Goal: Find specific page/section: Find specific page/section

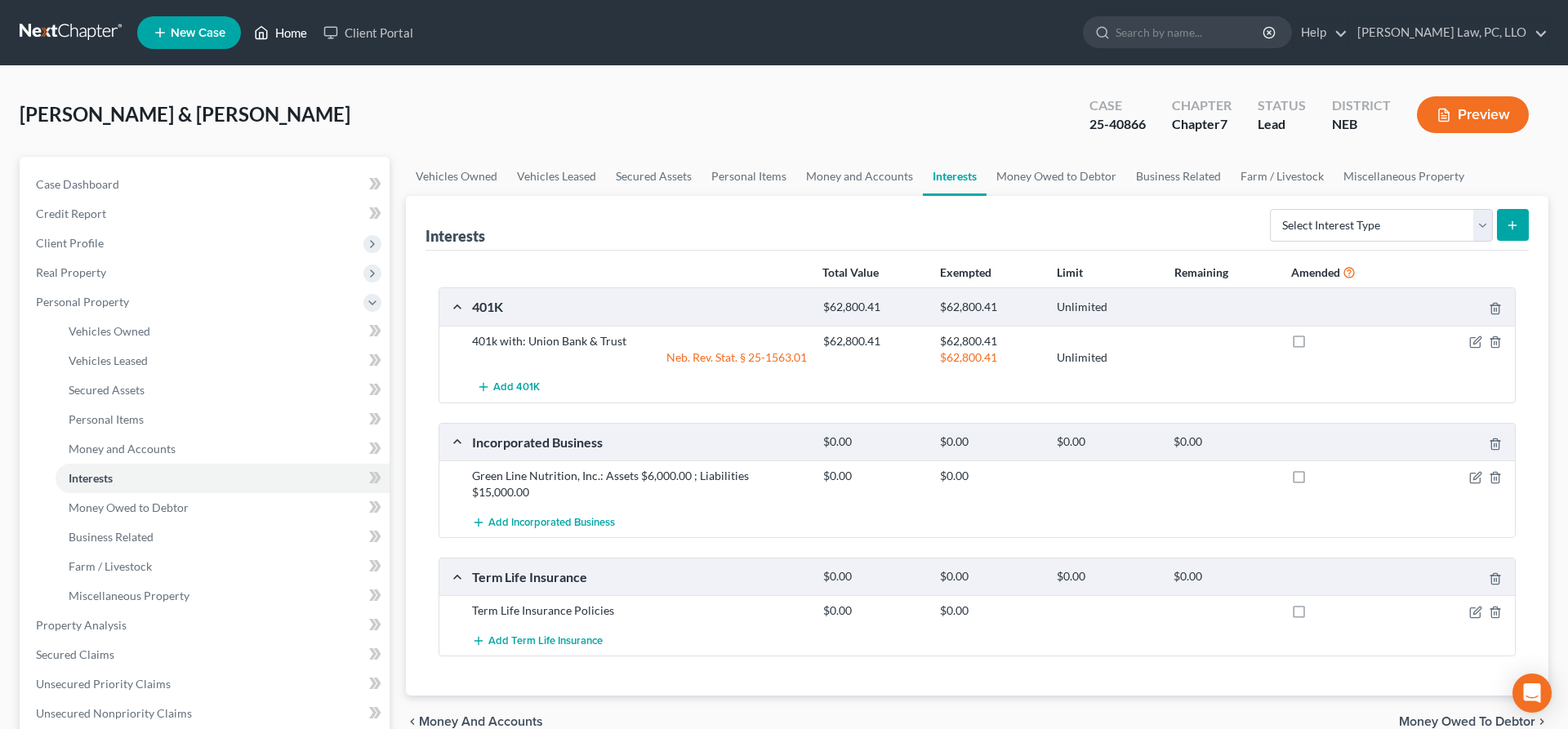
click at [275, 34] on link "Home" at bounding box center [280, 33] width 70 height 29
click at [280, 36] on link "Home" at bounding box center [280, 33] width 70 height 29
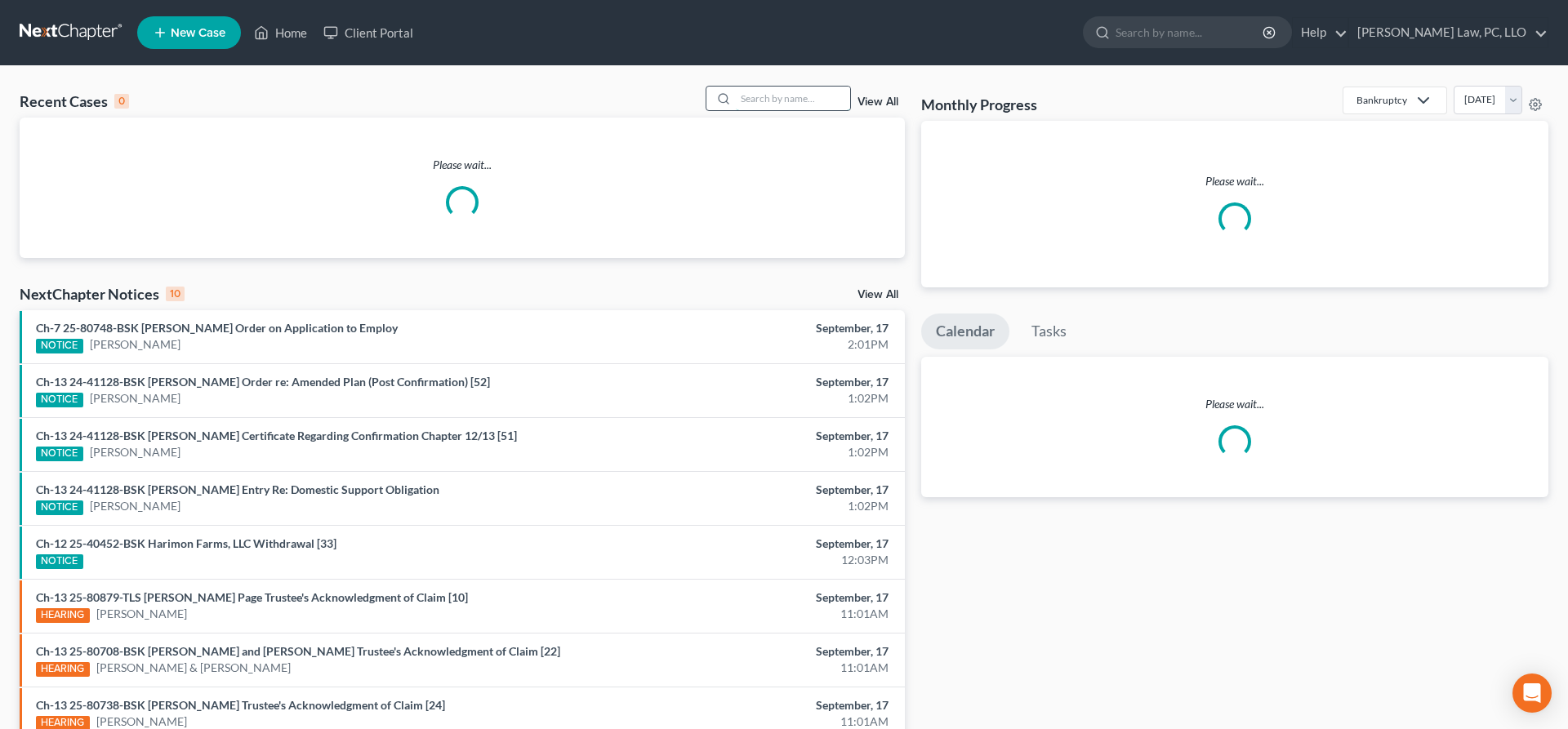
click at [797, 99] on input "search" at bounding box center [793, 98] width 115 height 24
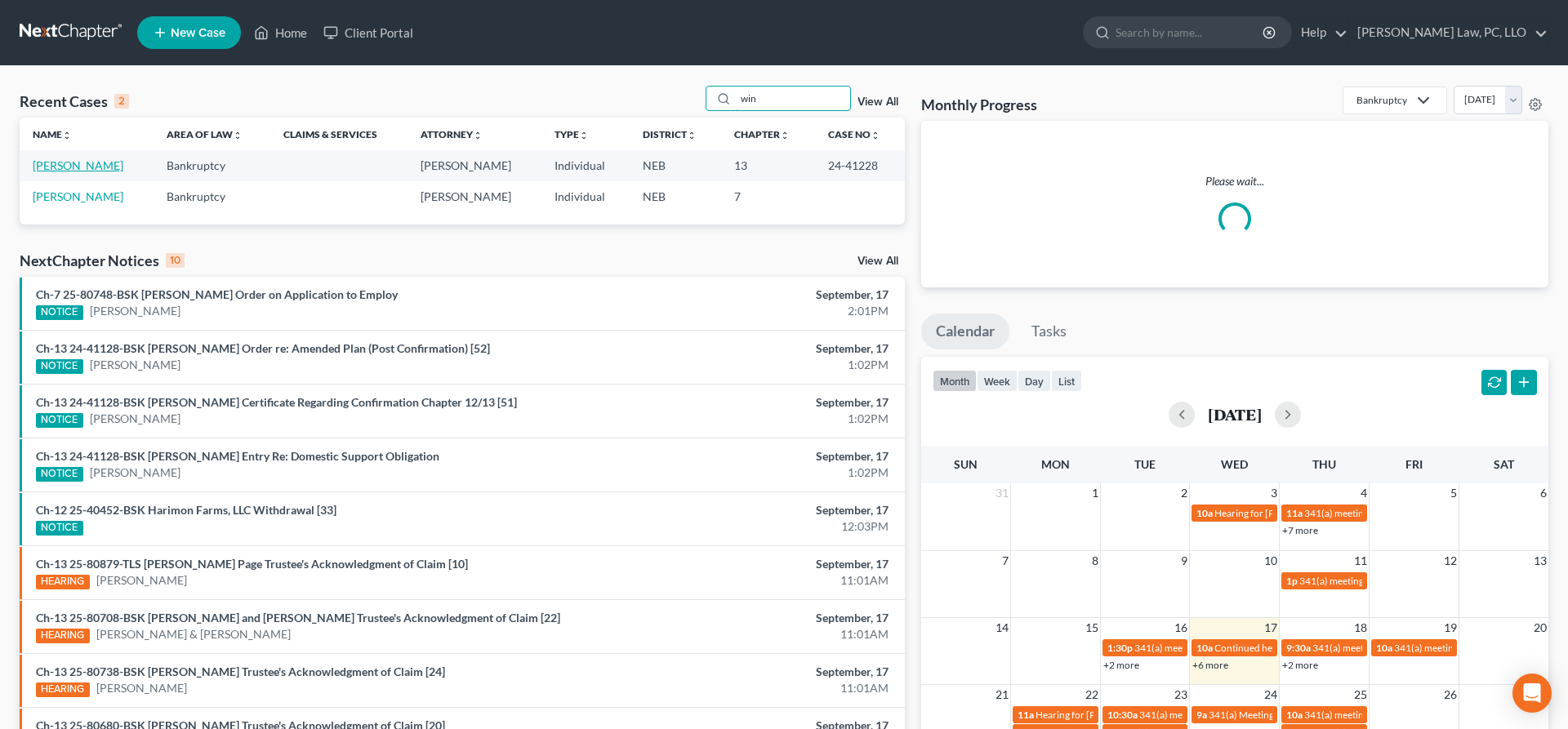
type input "win"
click at [100, 169] on link "[PERSON_NAME]" at bounding box center [78, 165] width 91 height 14
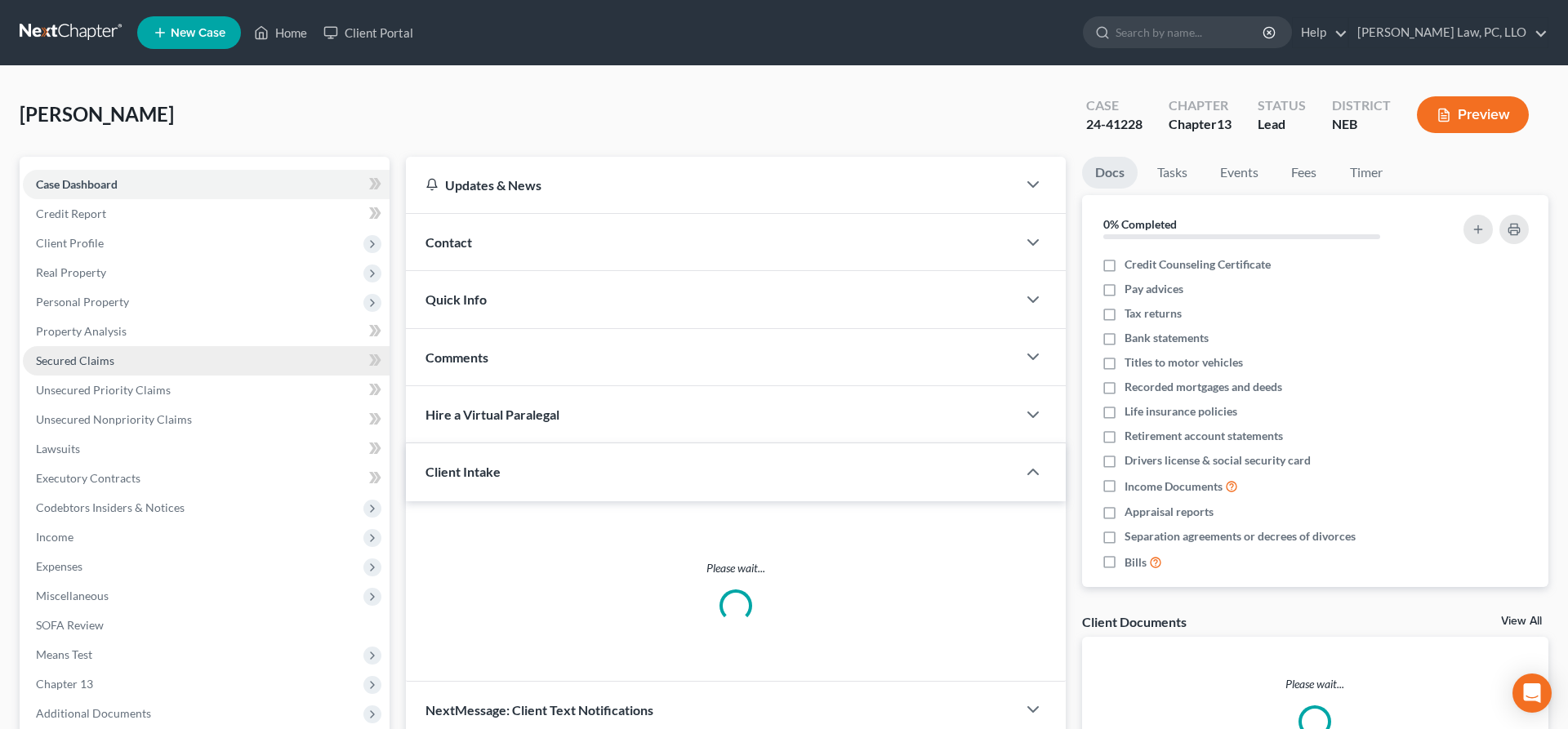
click at [140, 361] on link "Secured Claims" at bounding box center [206, 361] width 366 height 29
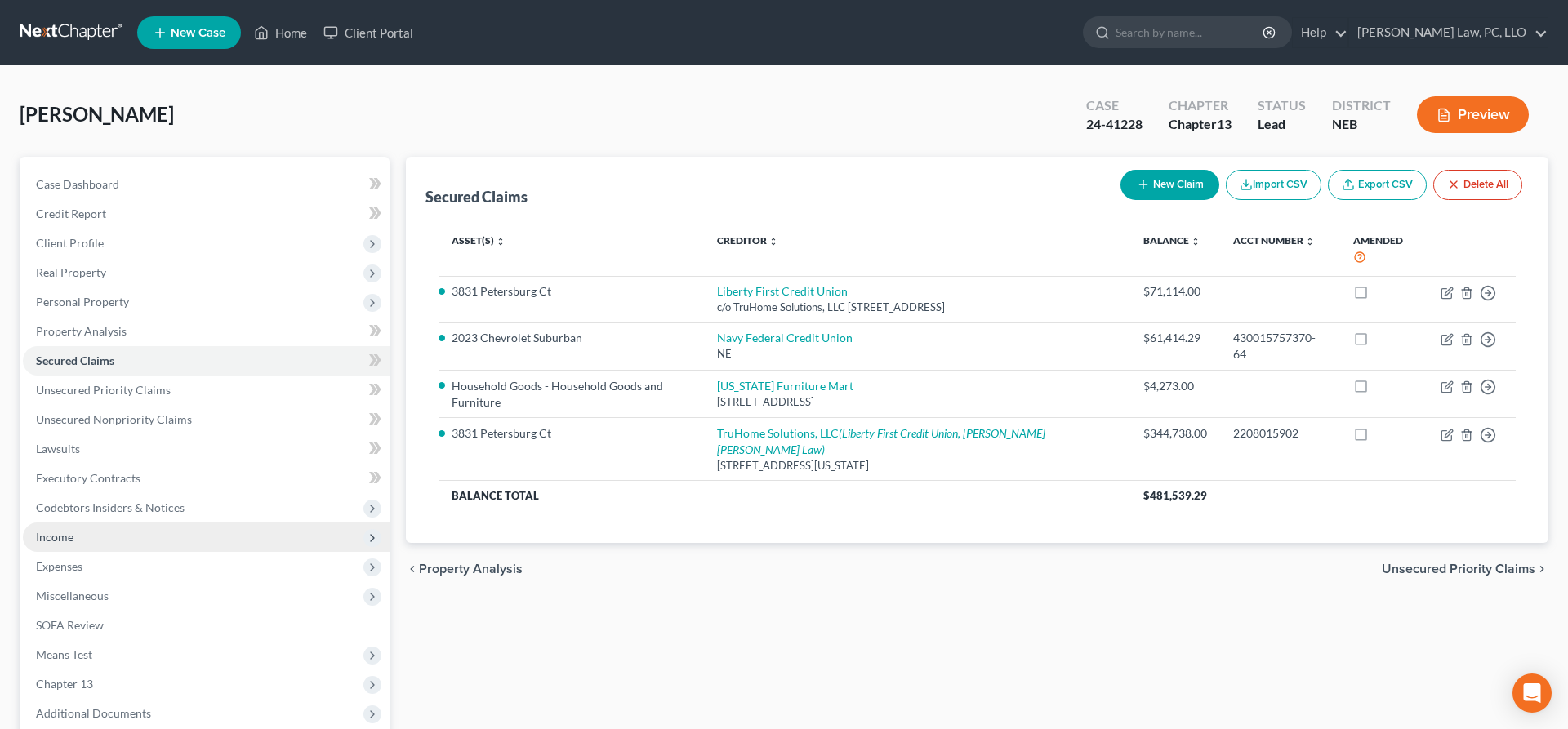
click at [62, 538] on span "Income" at bounding box center [55, 537] width 38 height 14
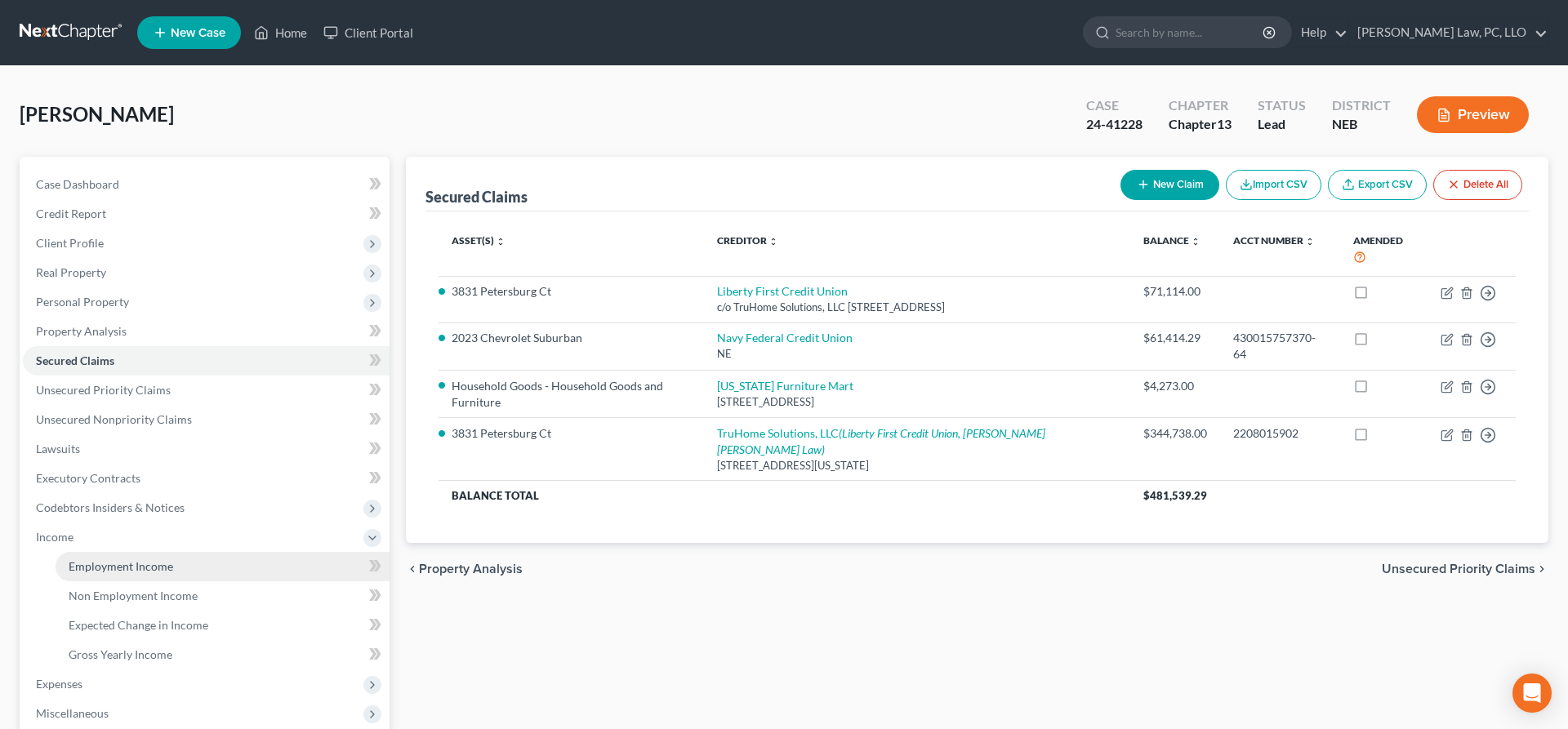
click at [98, 560] on span "Employment Income" at bounding box center [121, 566] width 105 height 14
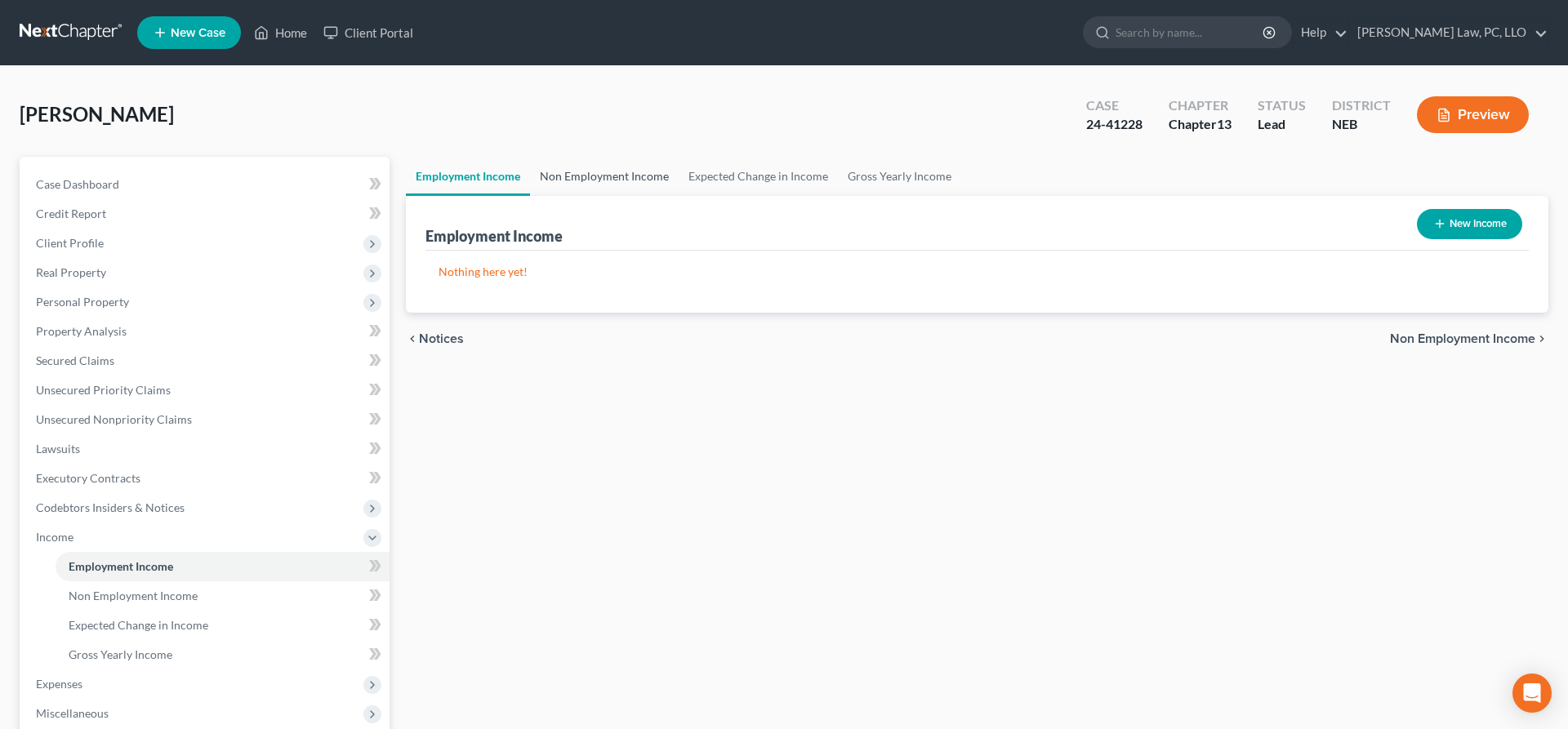
click at [618, 171] on link "Non Employment Income" at bounding box center [604, 177] width 149 height 39
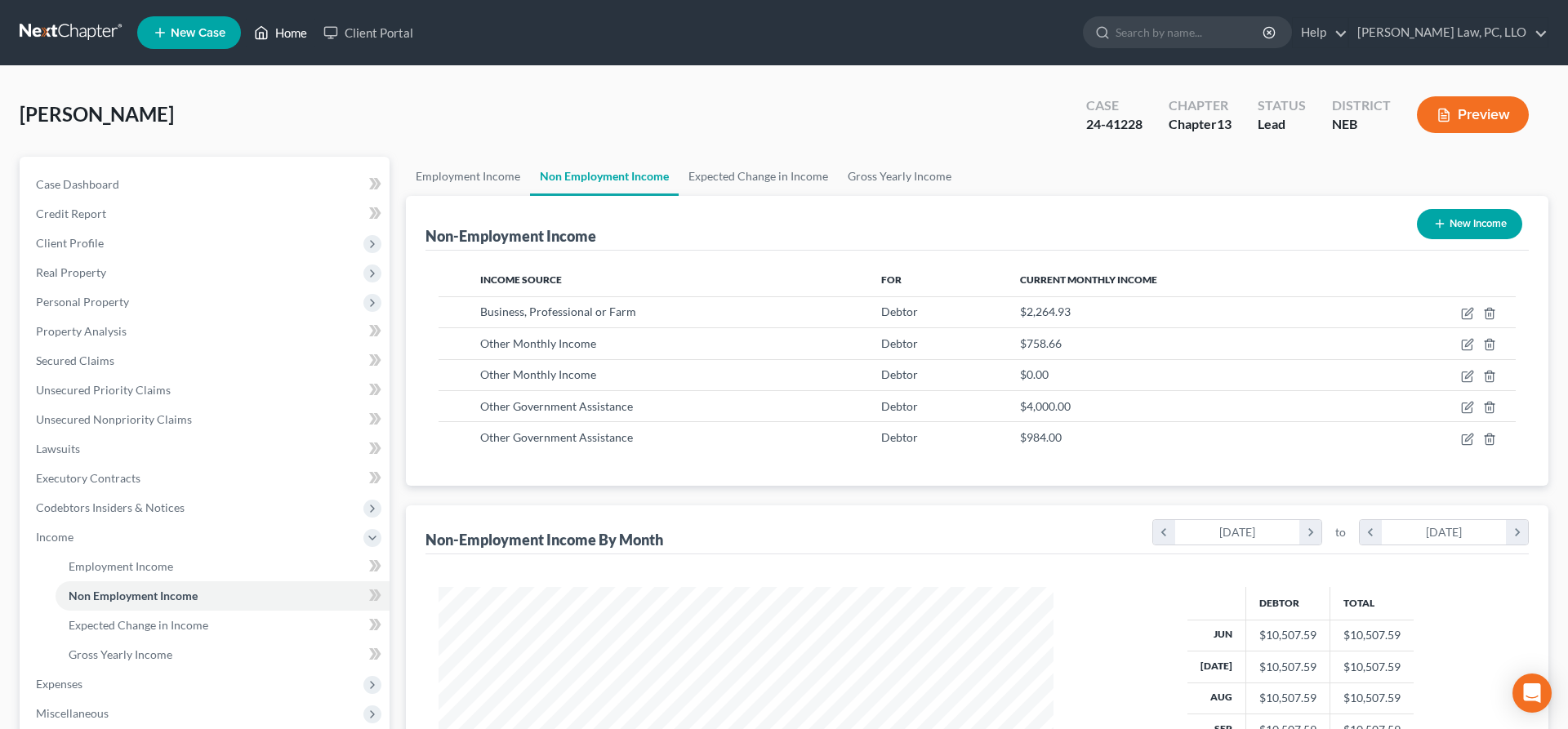
click at [266, 34] on icon at bounding box center [261, 33] width 15 height 20
